Goal: Check status

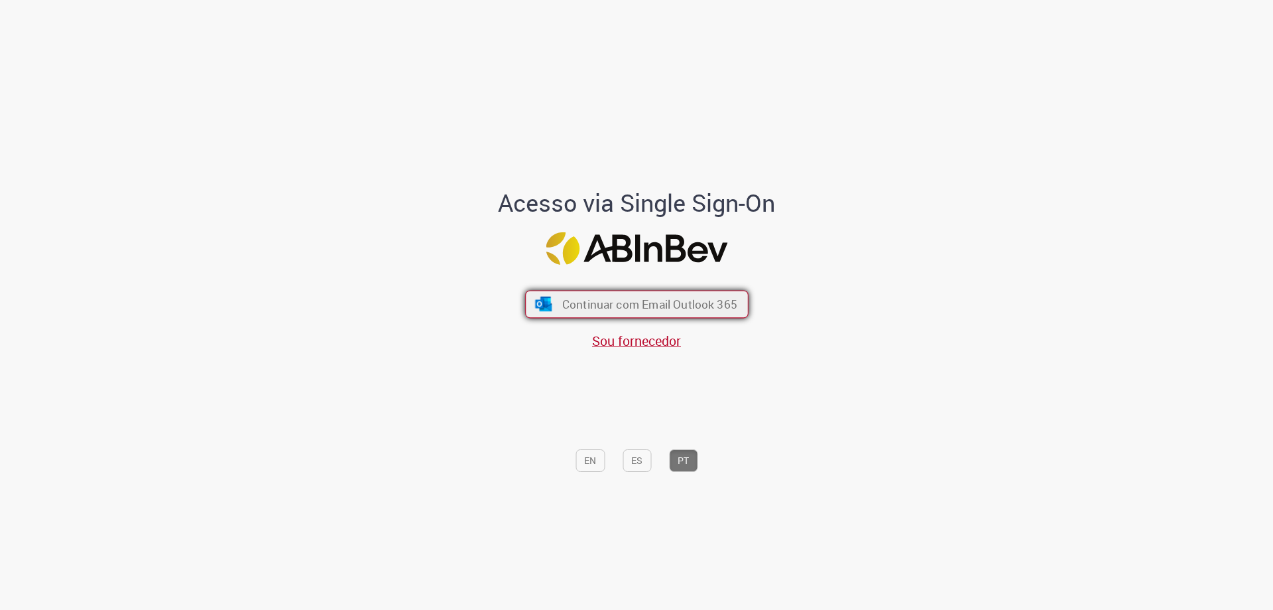
click at [585, 308] on span "Continuar com Email Outlook 365" at bounding box center [649, 303] width 175 height 15
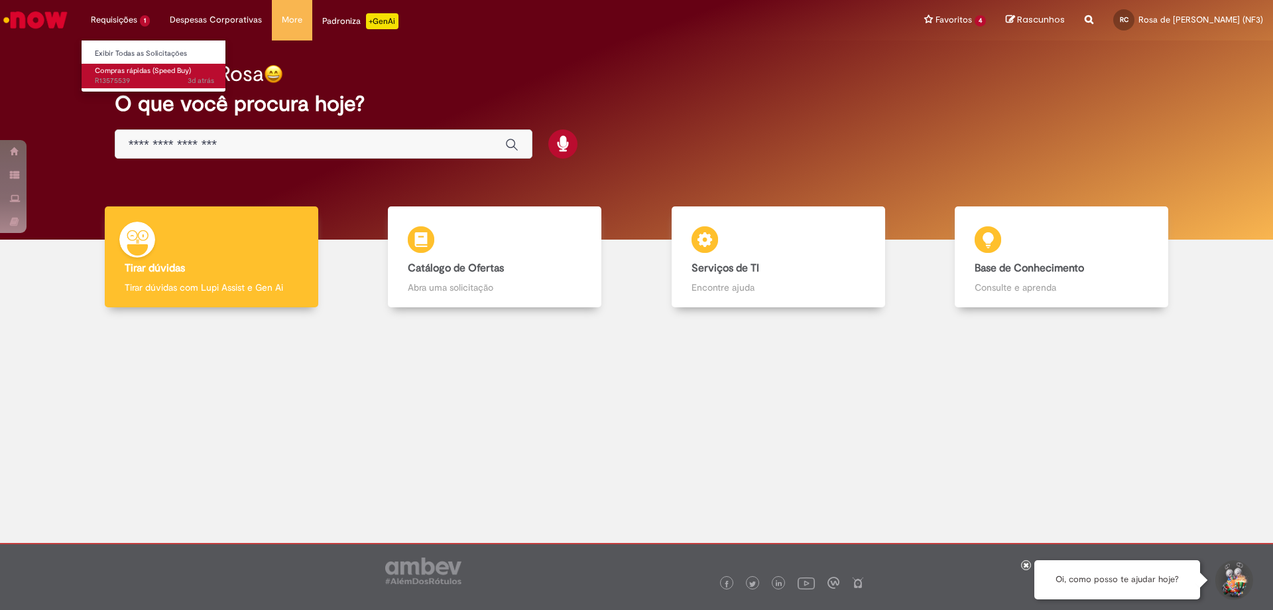
click at [126, 76] on span "3d atrás 3 dias atrás R13575539" at bounding box center [154, 81] width 119 height 11
click at [135, 76] on span "3d atrás 3 dias atrás R13575539" at bounding box center [154, 81] width 119 height 11
click at [141, 76] on span "3d atrás 3 dias atrás R13575539" at bounding box center [154, 81] width 119 height 11
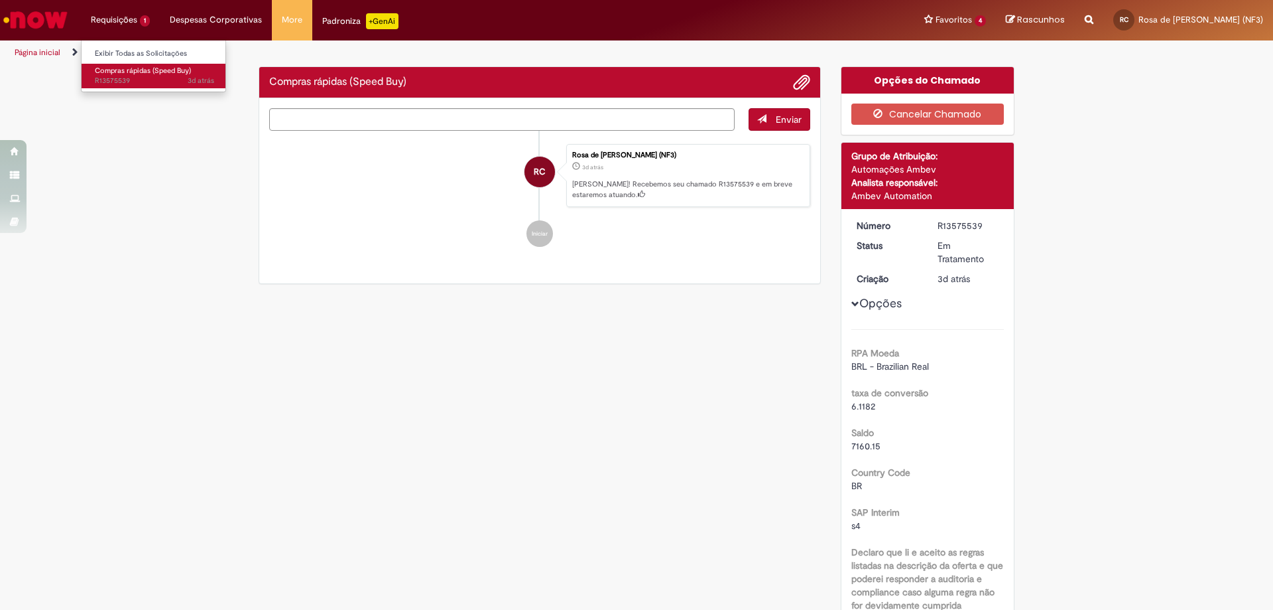
click at [141, 76] on span "3d atrás 3 dias atrás R13575539" at bounding box center [154, 81] width 119 height 11
